Goal: Task Accomplishment & Management: Complete application form

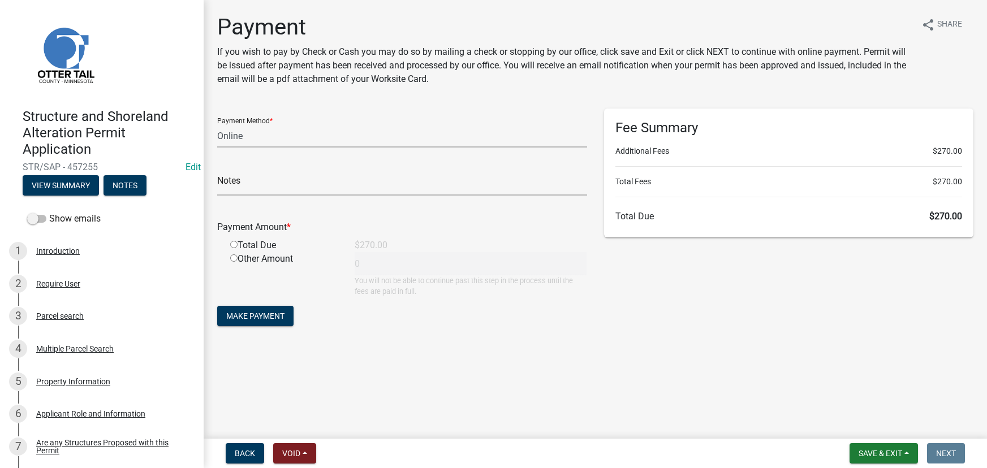
select select "3: 3"
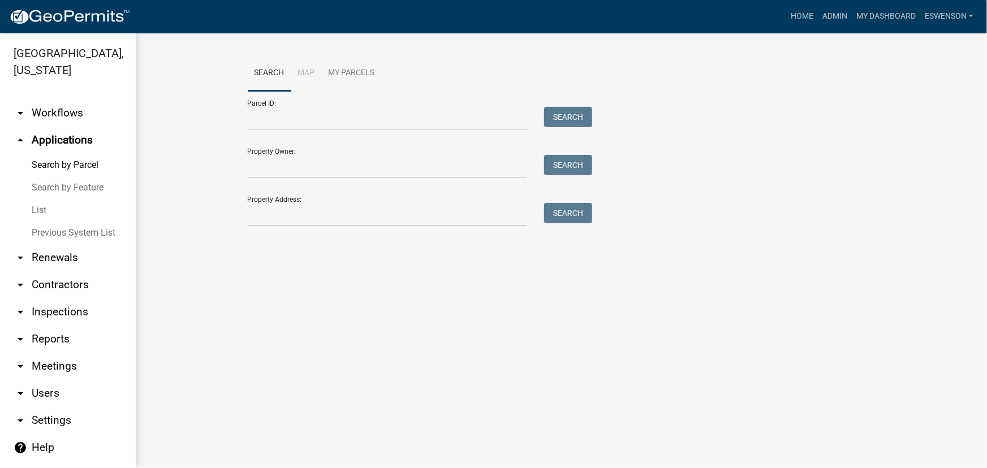
click at [72, 106] on link "arrow_drop_down Workflows" at bounding box center [68, 113] width 136 height 27
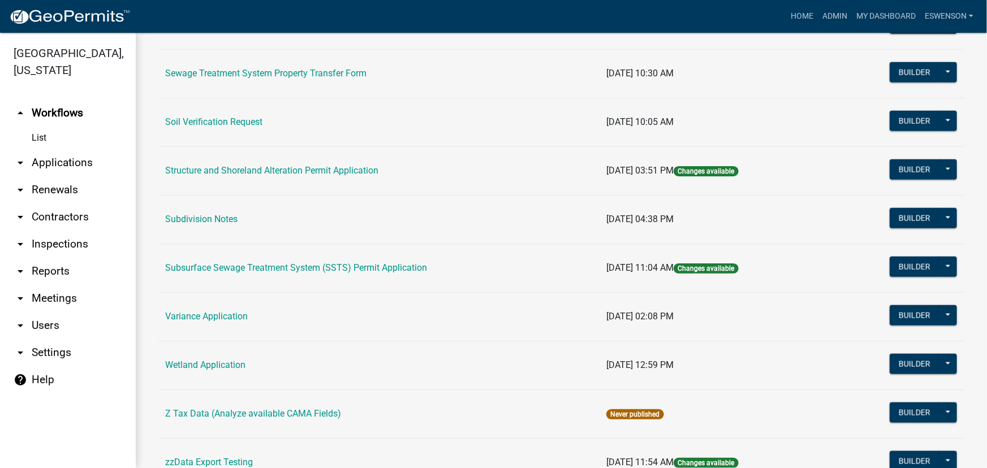
scroll to position [676, 0]
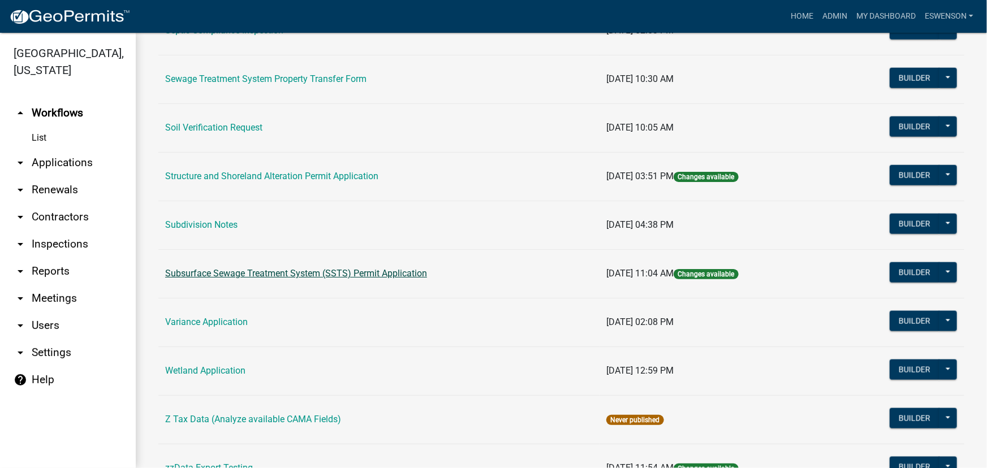
click at [356, 276] on link "Subsurface Sewage Treatment System (SSTS) Permit Application" at bounding box center [296, 273] width 262 height 11
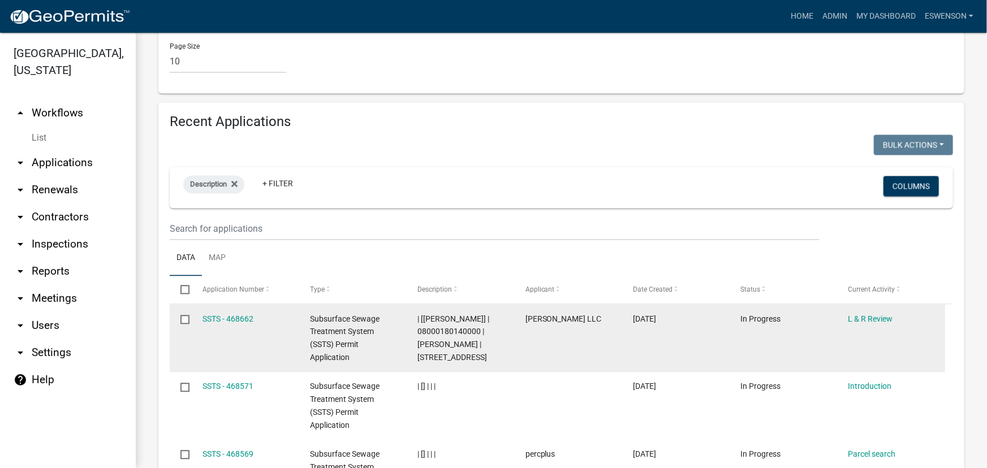
scroll to position [1285, 0]
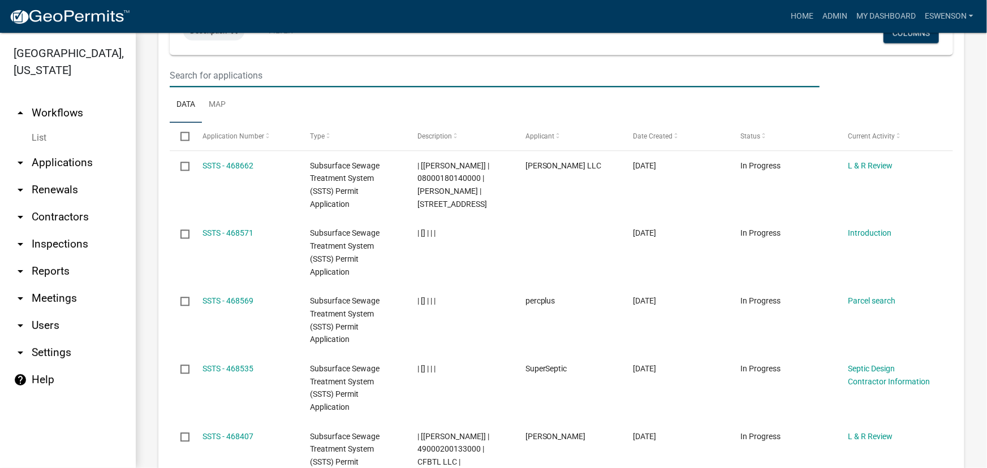
click at [244, 85] on input "text" at bounding box center [495, 75] width 650 height 23
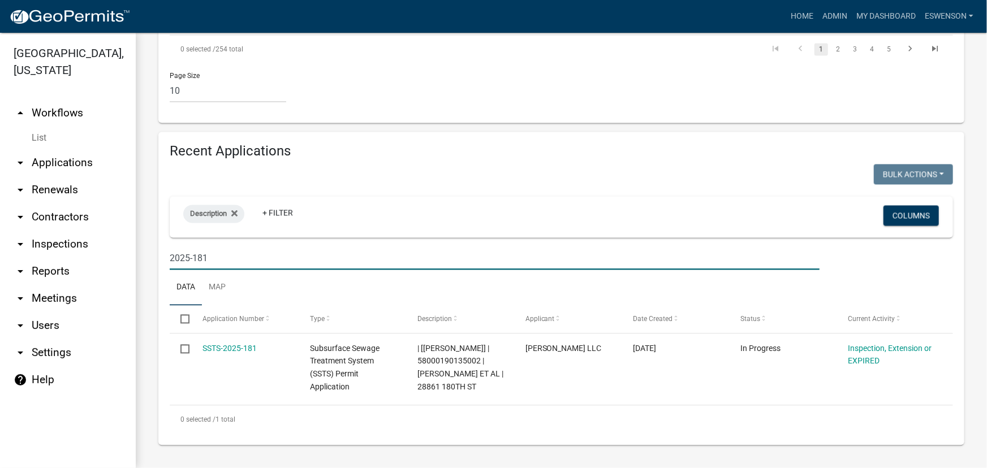
scroll to position [1106, 0]
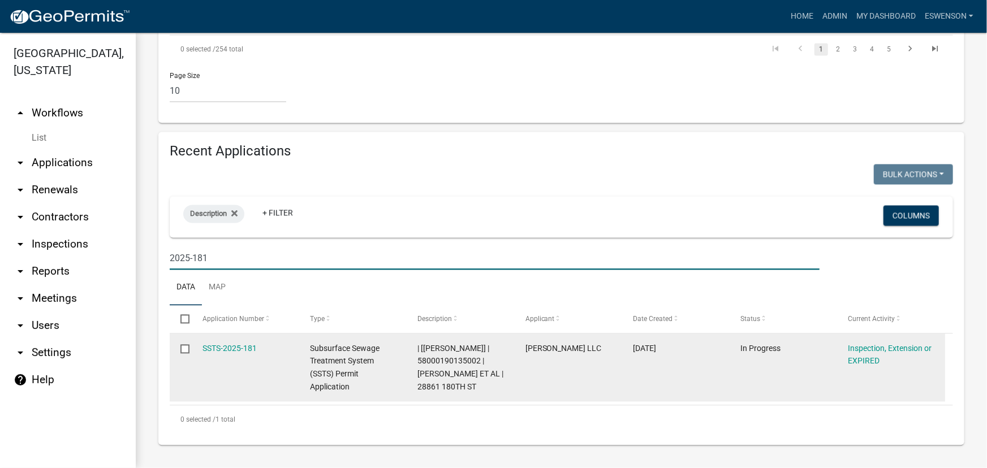
type input "2025-181"
click at [442, 363] on span "| [[PERSON_NAME]] | 58000190135002 | [PERSON_NAME] ET AL | 28861 180TH ST" at bounding box center [460, 368] width 86 height 48
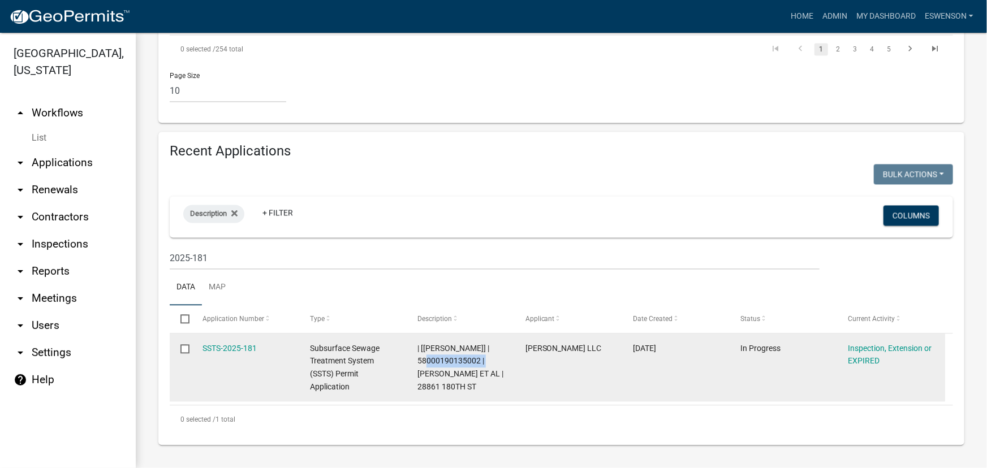
click at [442, 363] on span "| [[PERSON_NAME]] | 58000190135002 | [PERSON_NAME] ET AL | 28861 180TH ST" at bounding box center [460, 368] width 86 height 48
copy span "58000190135002"
click at [226, 351] on link "SSTS-2025-181" at bounding box center [229, 348] width 54 height 9
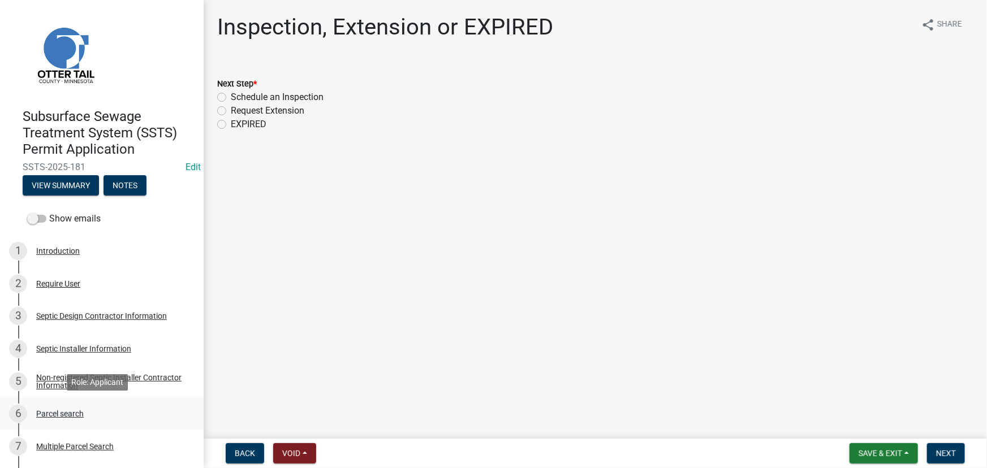
drag, startPoint x: 70, startPoint y: 413, endPoint x: 0, endPoint y: 409, distance: 70.2
click at [70, 413] on div "Parcel search" at bounding box center [60, 414] width 48 height 8
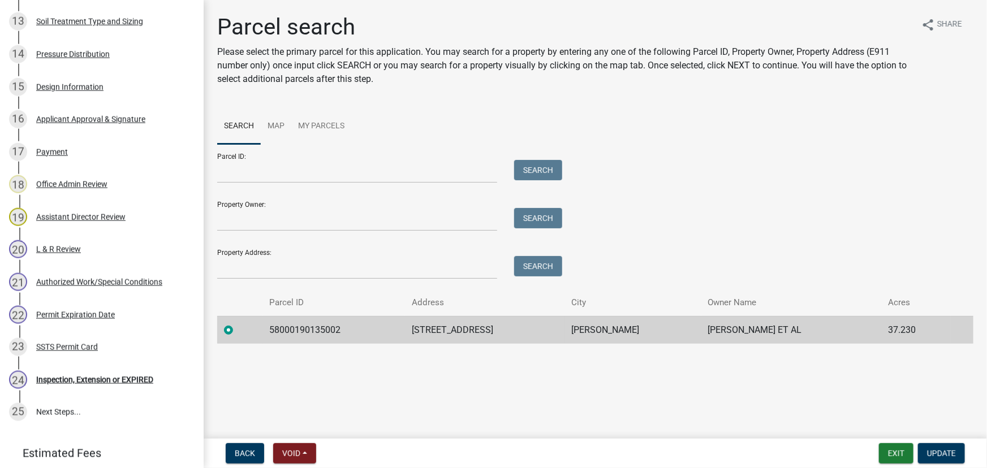
scroll to position [685, 0]
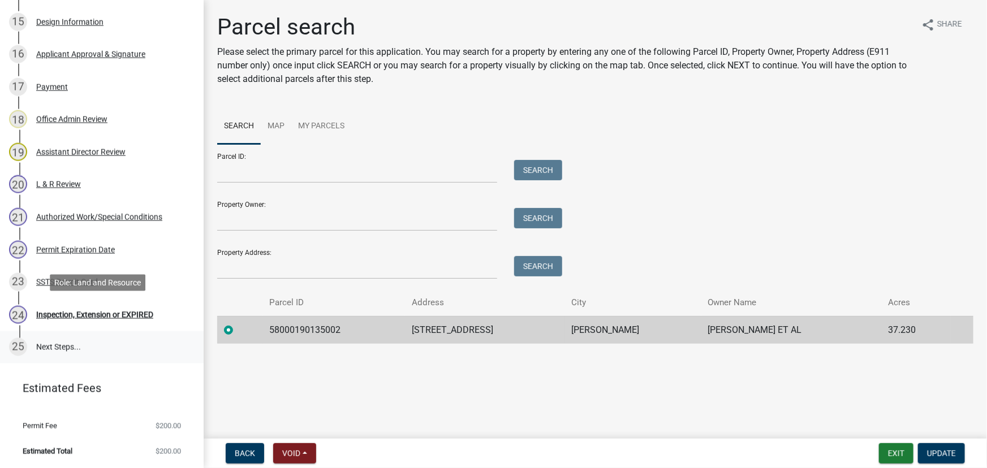
drag, startPoint x: 56, startPoint y: 315, endPoint x: 146, endPoint y: 337, distance: 93.0
click at [56, 315] on div "Inspection, Extension or EXPIRED" at bounding box center [94, 315] width 117 height 8
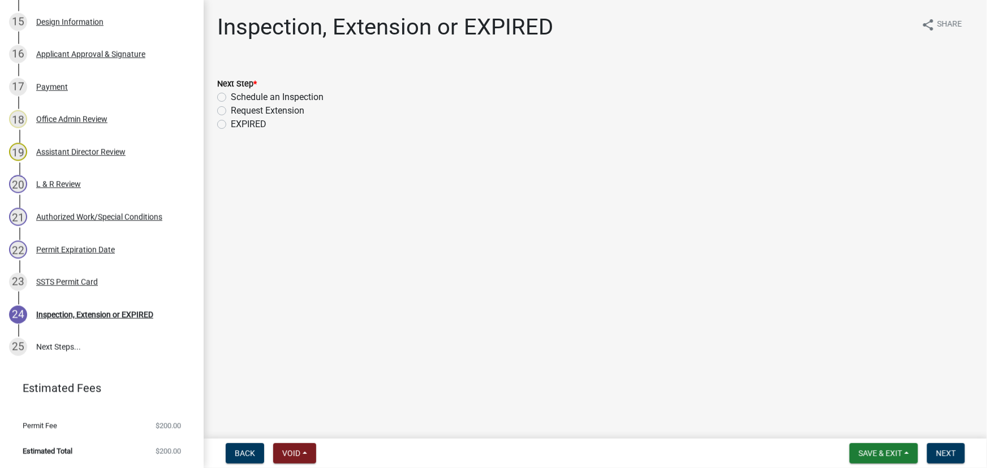
click at [303, 98] on label "Schedule an Inspection" at bounding box center [277, 97] width 93 height 14
click at [238, 98] on input "Schedule an Inspection" at bounding box center [234, 93] width 7 height 7
radio input "true"
click at [946, 447] on button "Next" at bounding box center [946, 453] width 38 height 20
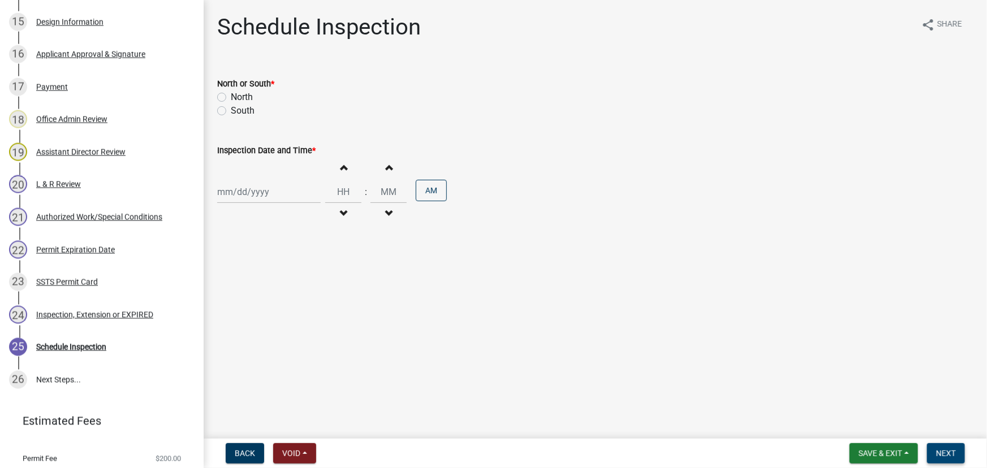
scroll to position [718, 0]
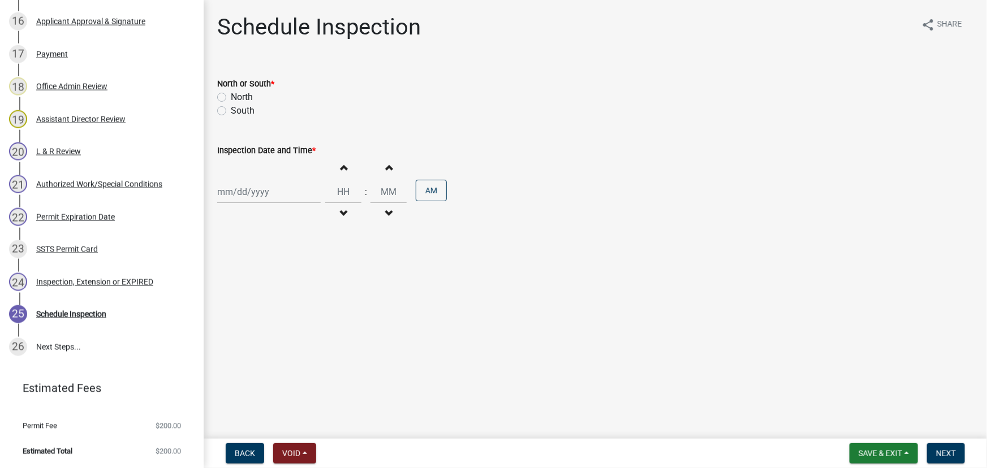
click at [238, 105] on label "South" at bounding box center [243, 111] width 24 height 14
click at [238, 105] on input "South" at bounding box center [234, 107] width 7 height 7
radio input "true"
click at [269, 194] on div at bounding box center [269, 191] width 104 height 23
select select "8"
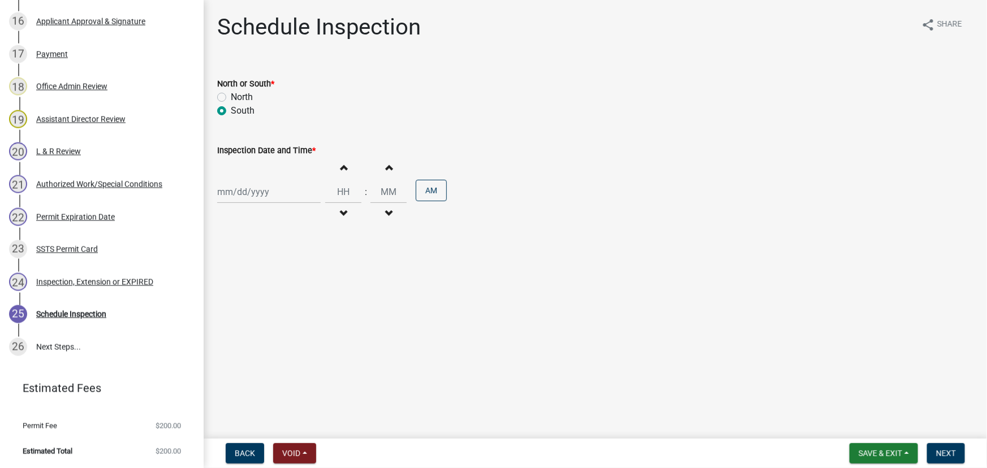
select select "2025"
click at [245, 326] on div "26" at bounding box center [247, 325] width 18 height 18
type input "[DATE]"
click at [350, 191] on input "Hours" at bounding box center [343, 191] width 36 height 23
type input "02"
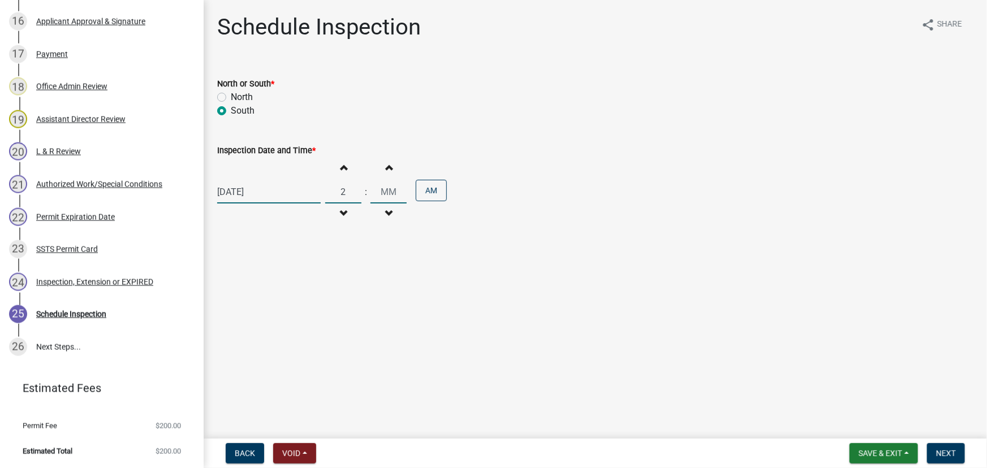
type input "00"
click at [390, 193] on input "00" at bounding box center [388, 191] width 36 height 23
click at [441, 199] on button "AM" at bounding box center [431, 190] width 31 height 21
click at [935, 450] on button "Next" at bounding box center [946, 453] width 38 height 20
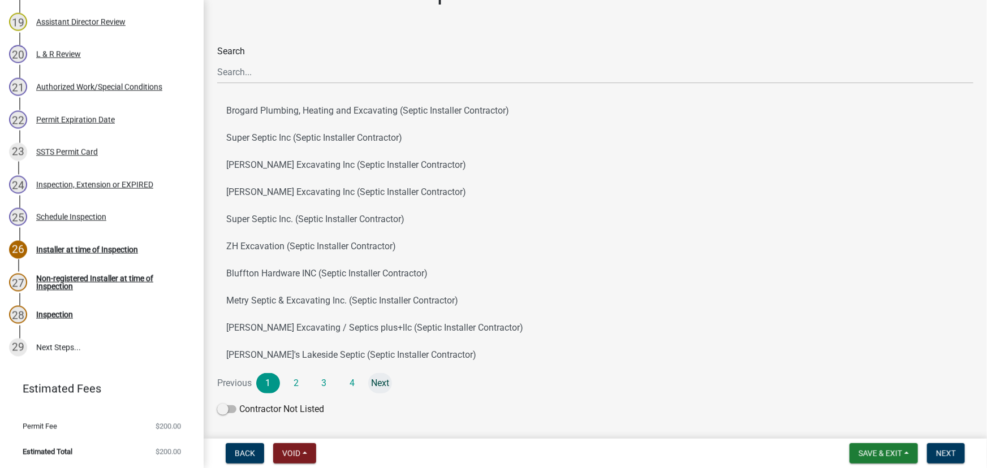
scroll to position [74, 0]
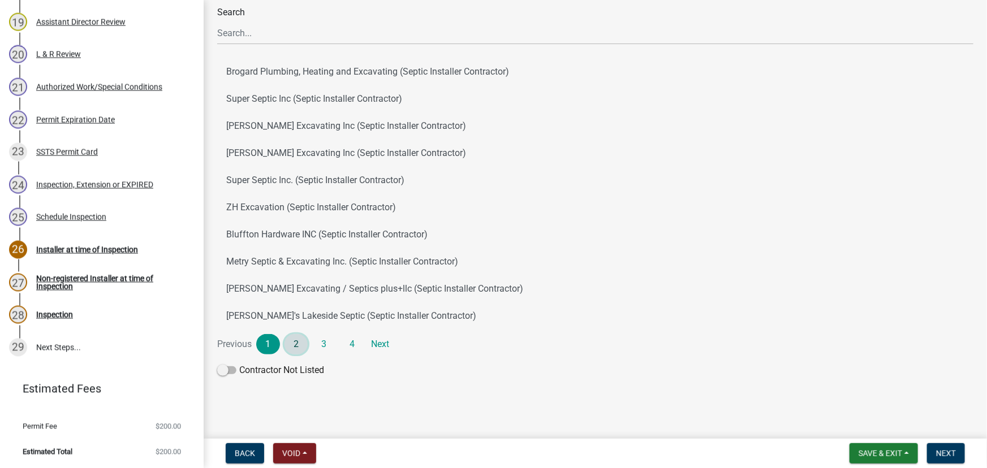
click at [305, 347] on link "2" at bounding box center [296, 344] width 24 height 20
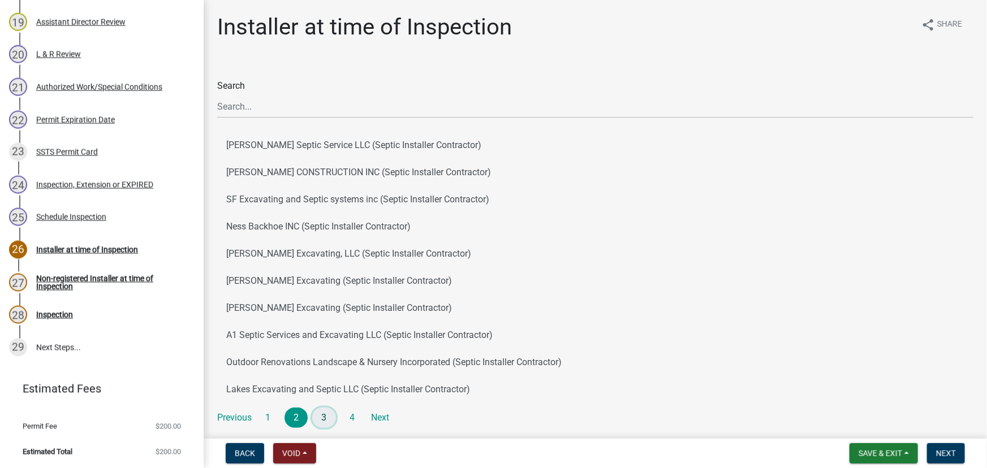
click at [327, 411] on link "3" at bounding box center [324, 418] width 24 height 20
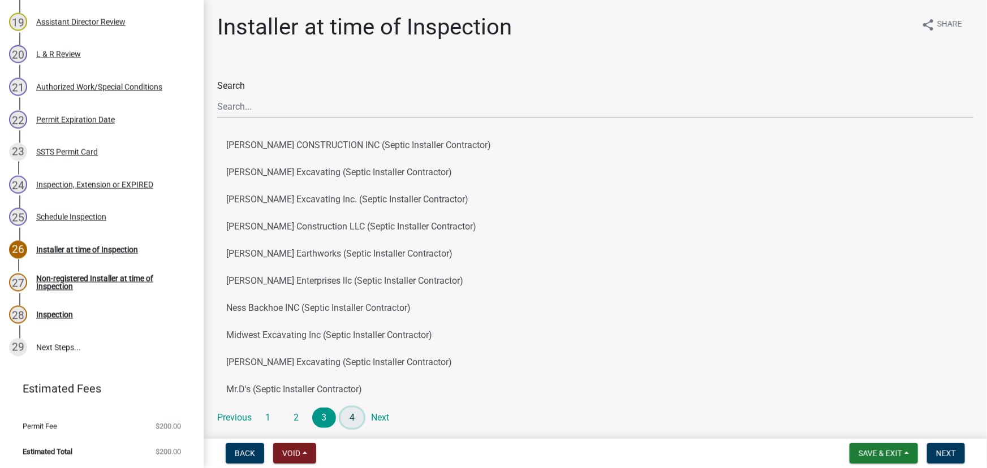
click at [354, 423] on link "4" at bounding box center [352, 418] width 24 height 20
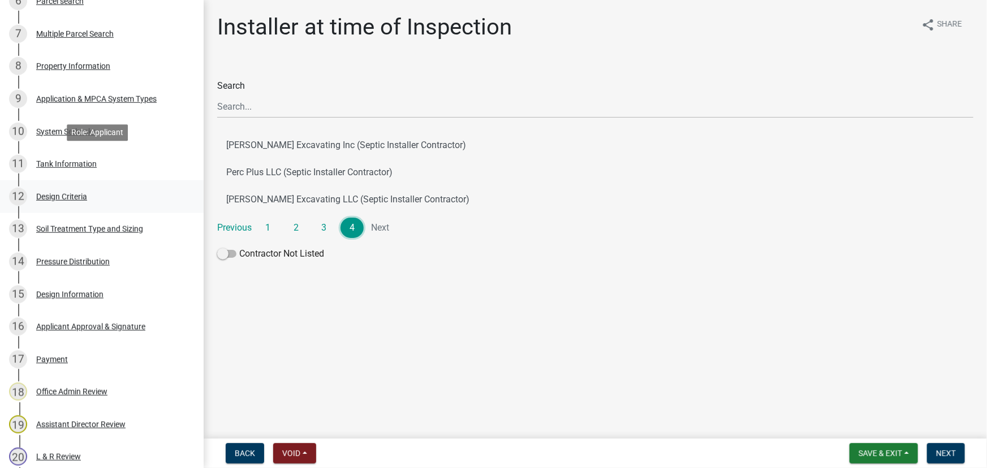
scroll to position [353, 0]
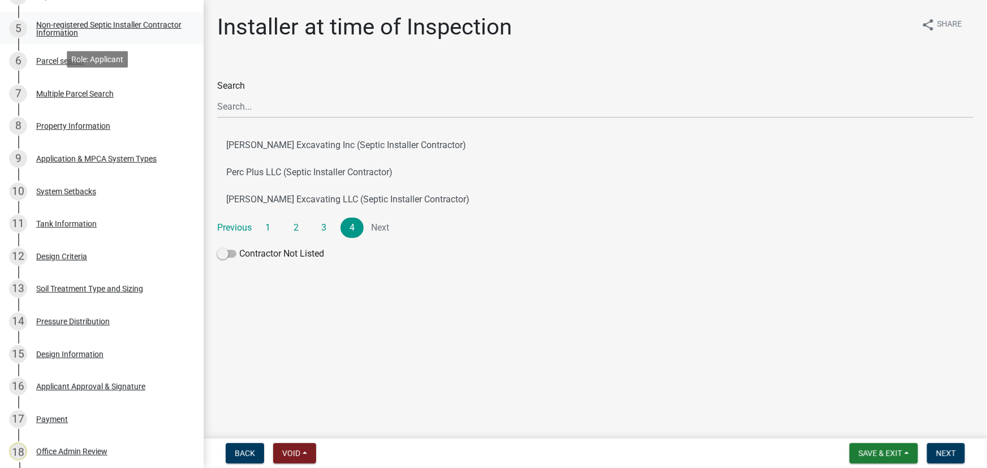
click at [55, 23] on div "Non-registered Septic Installer Contractor Information" at bounding box center [110, 29] width 149 height 16
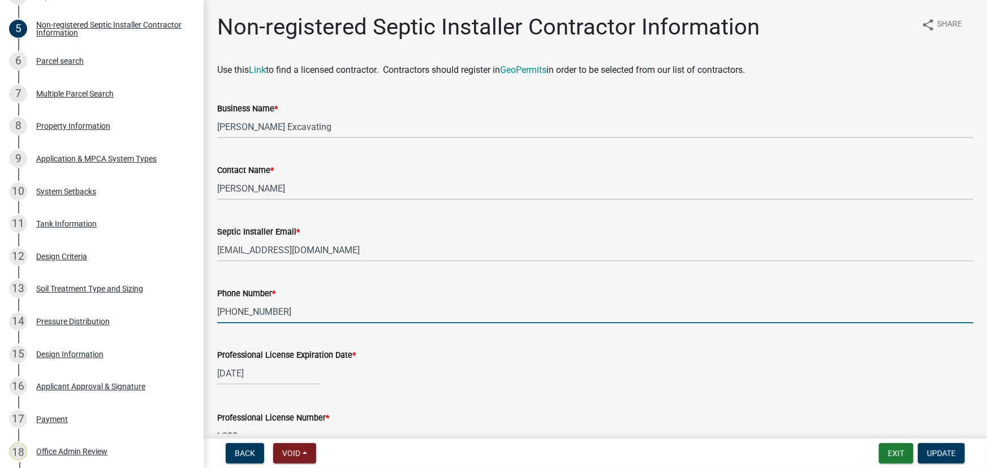
click at [249, 317] on input "[PHONE_NUMBER]" at bounding box center [595, 311] width 756 height 23
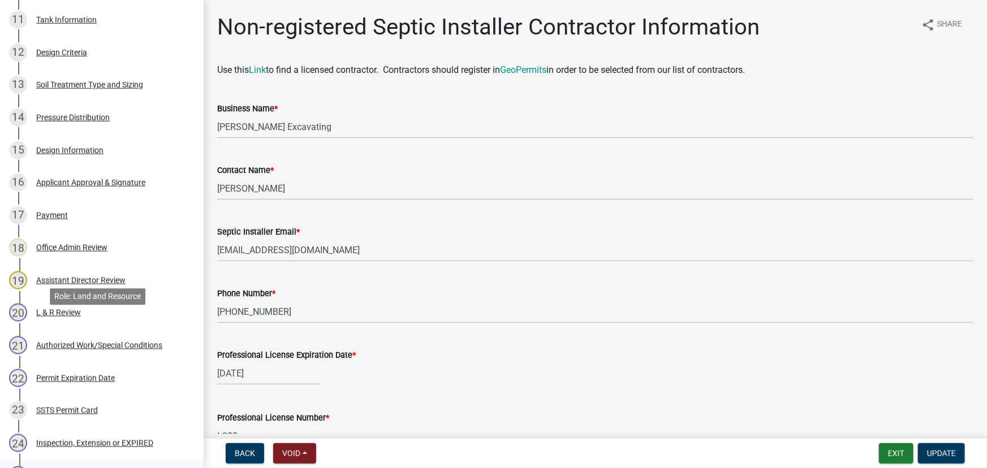
scroll to position [713, 0]
